Goal: Transaction & Acquisition: Purchase product/service

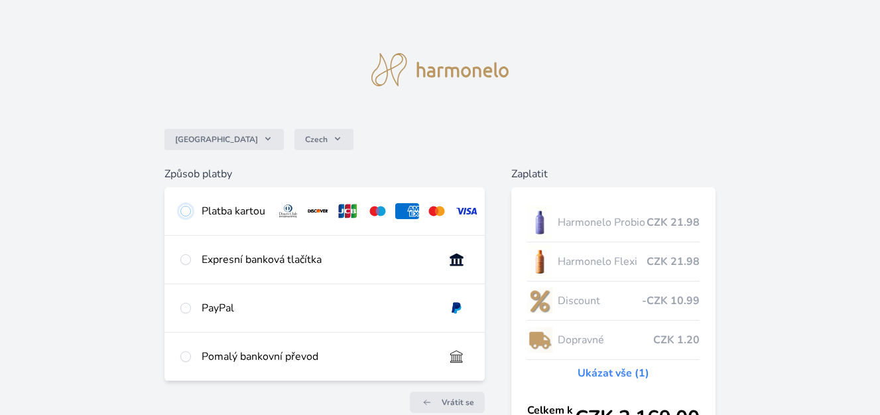
click at [188, 212] on input "radio" at bounding box center [185, 211] width 11 height 11
radio input "true"
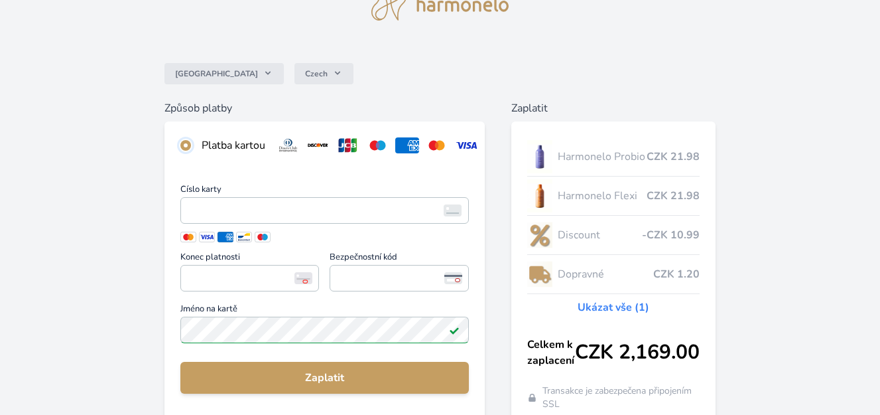
scroll to position [133, 0]
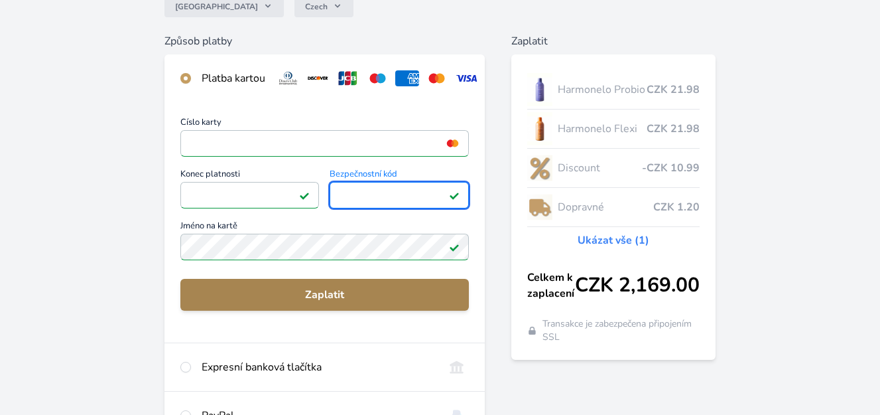
click at [326, 302] on span "Zaplatit" at bounding box center [324, 295] width 267 height 16
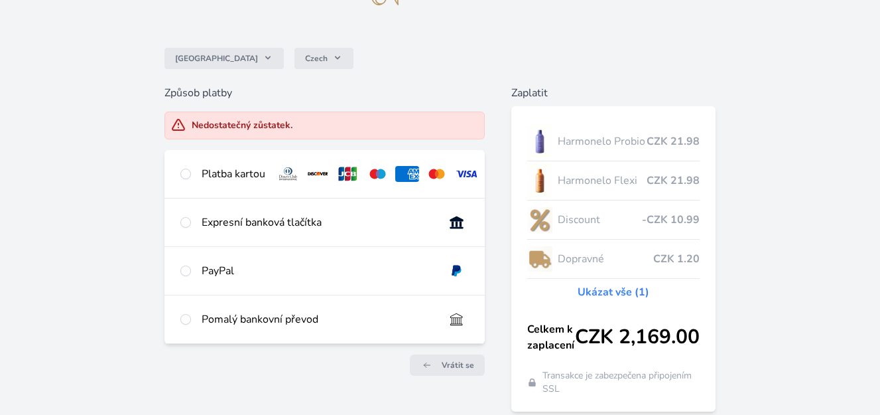
scroll to position [3, 0]
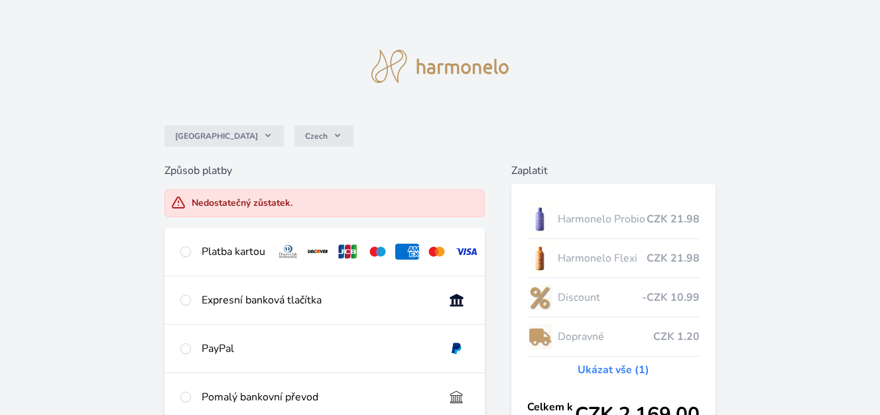
click at [527, 170] on h6 "Zaplatit" at bounding box center [613, 170] width 205 height 16
click at [190, 252] on input "radio" at bounding box center [185, 251] width 11 height 11
radio input "true"
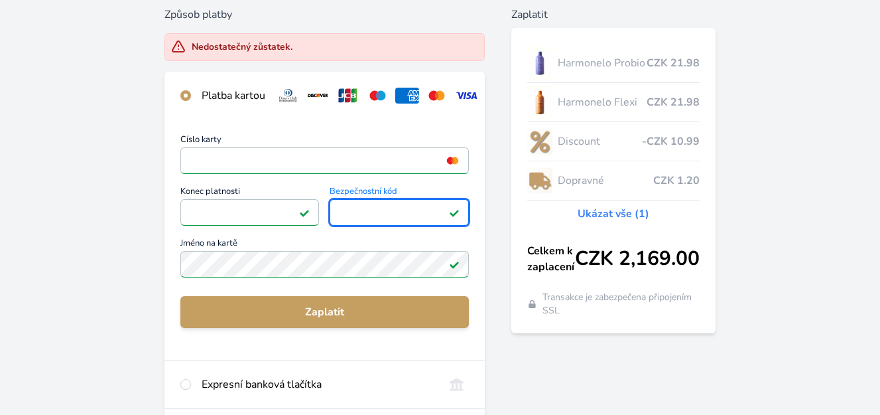
scroll to position [136, 0]
